Goal: Find specific page/section: Find specific page/section

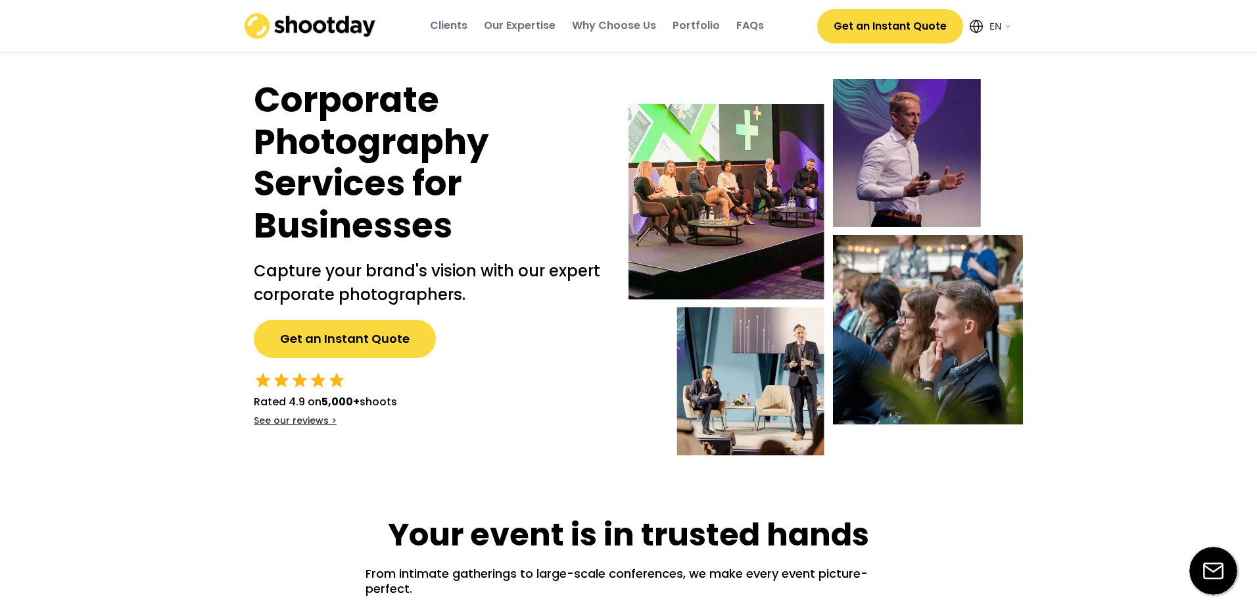
select select ""en""
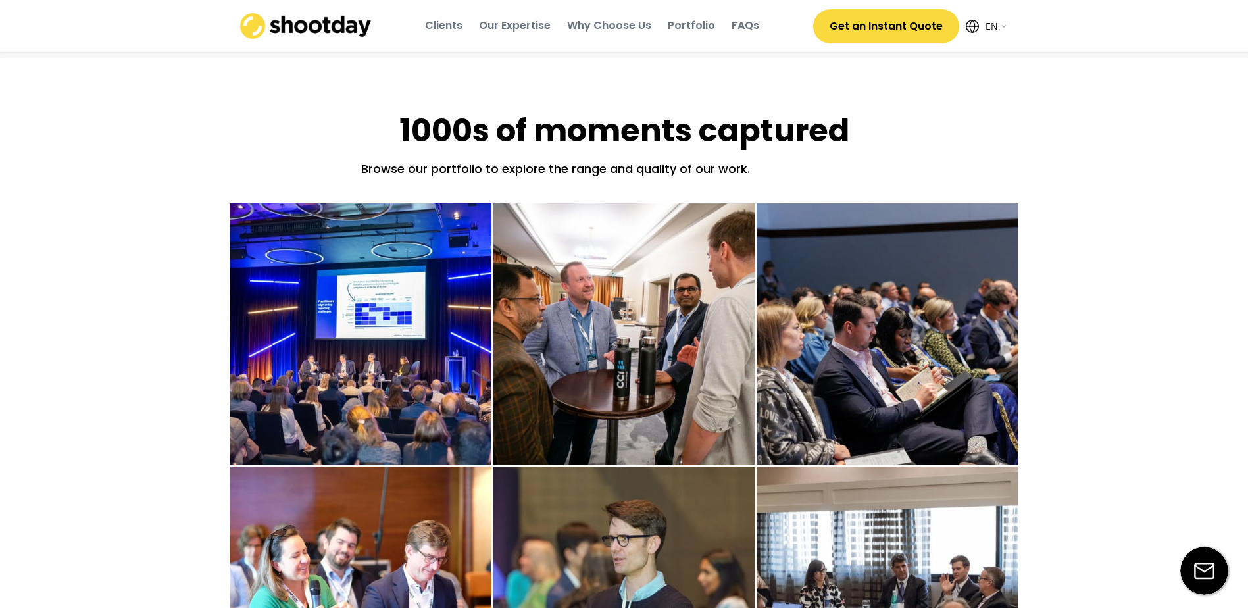
scroll to position [2104, 0]
